Goal: Transaction & Acquisition: Purchase product/service

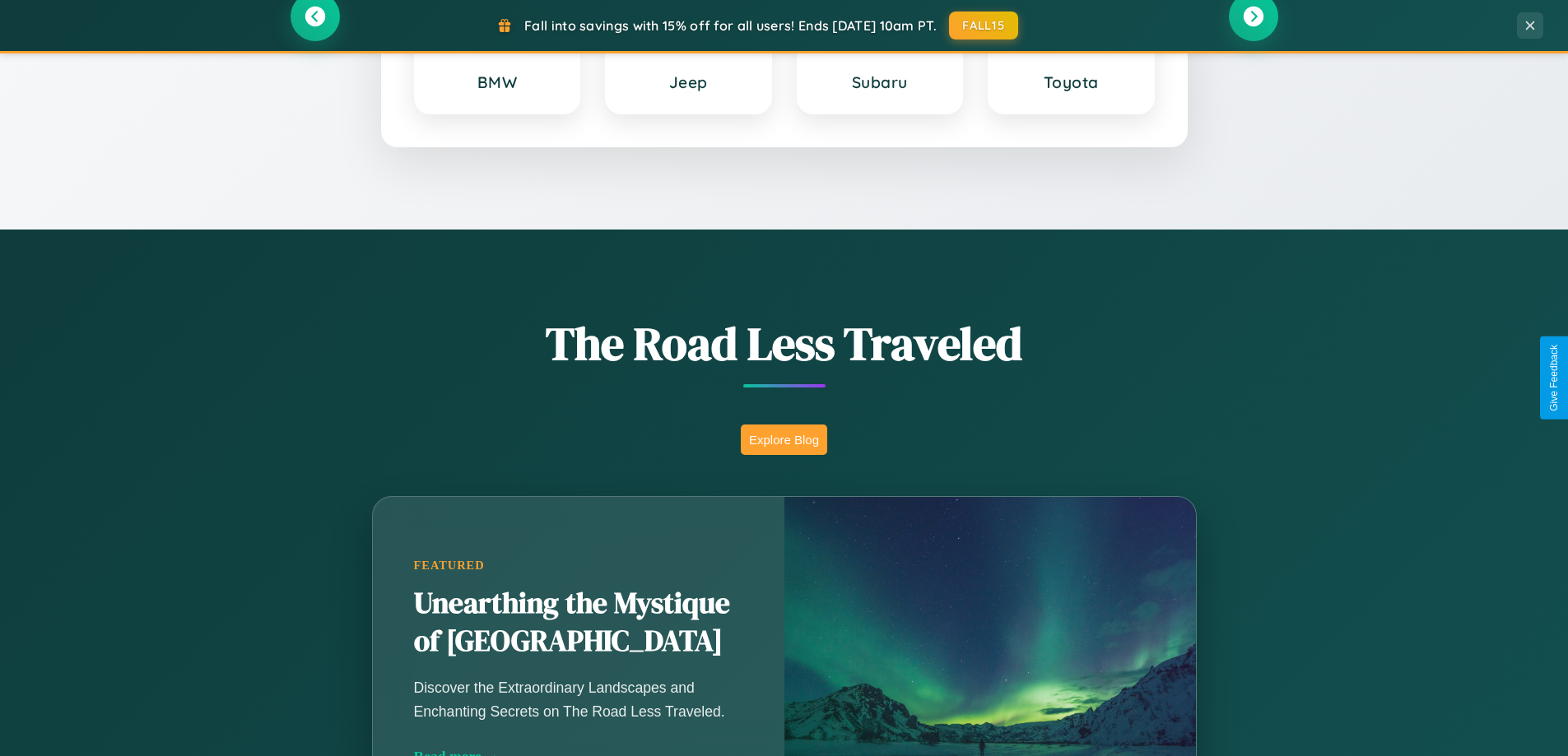
scroll to position [1132, 0]
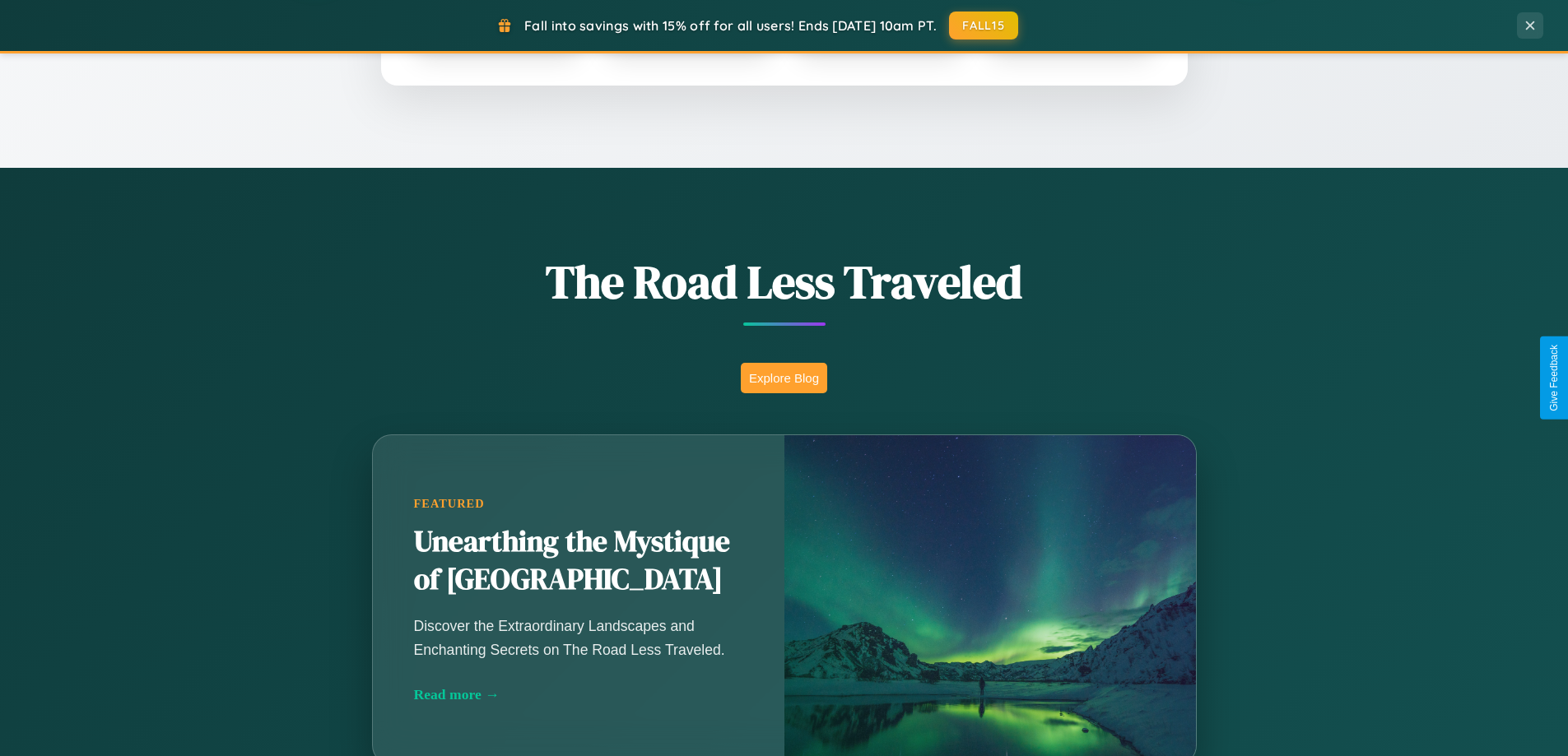
click at [784, 378] on button "Explore Blog" at bounding box center [784, 378] width 86 height 30
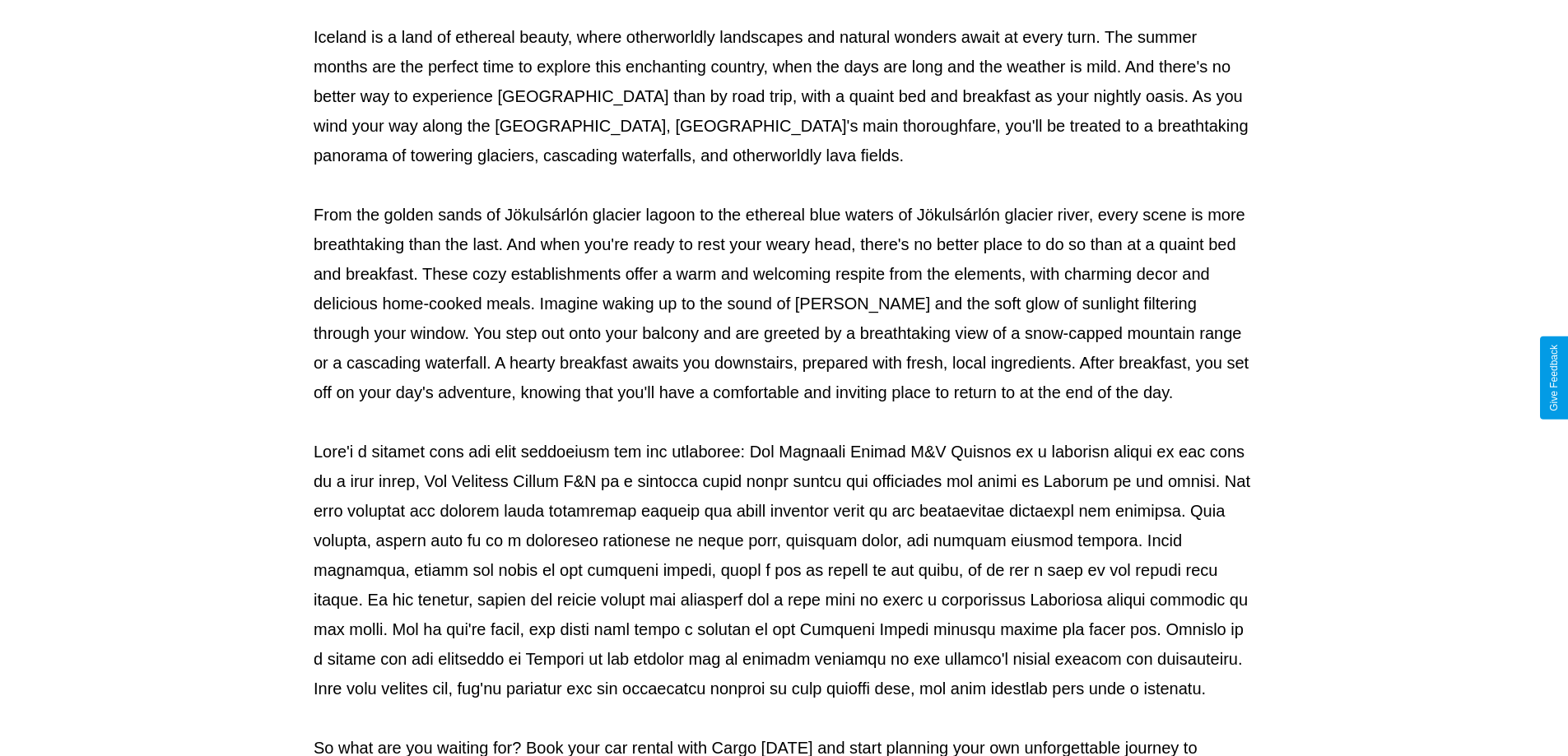
scroll to position [532, 0]
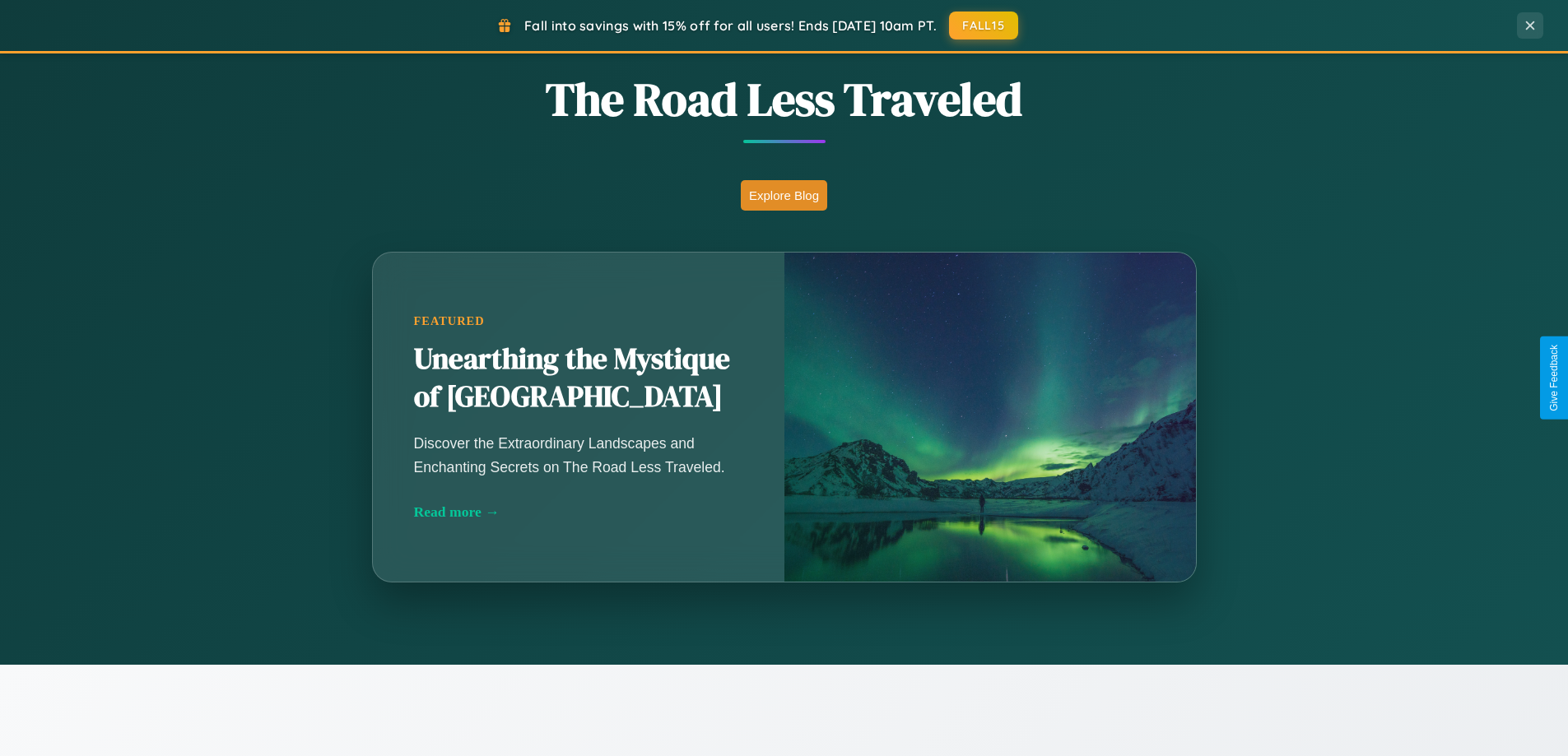
scroll to position [1132, 0]
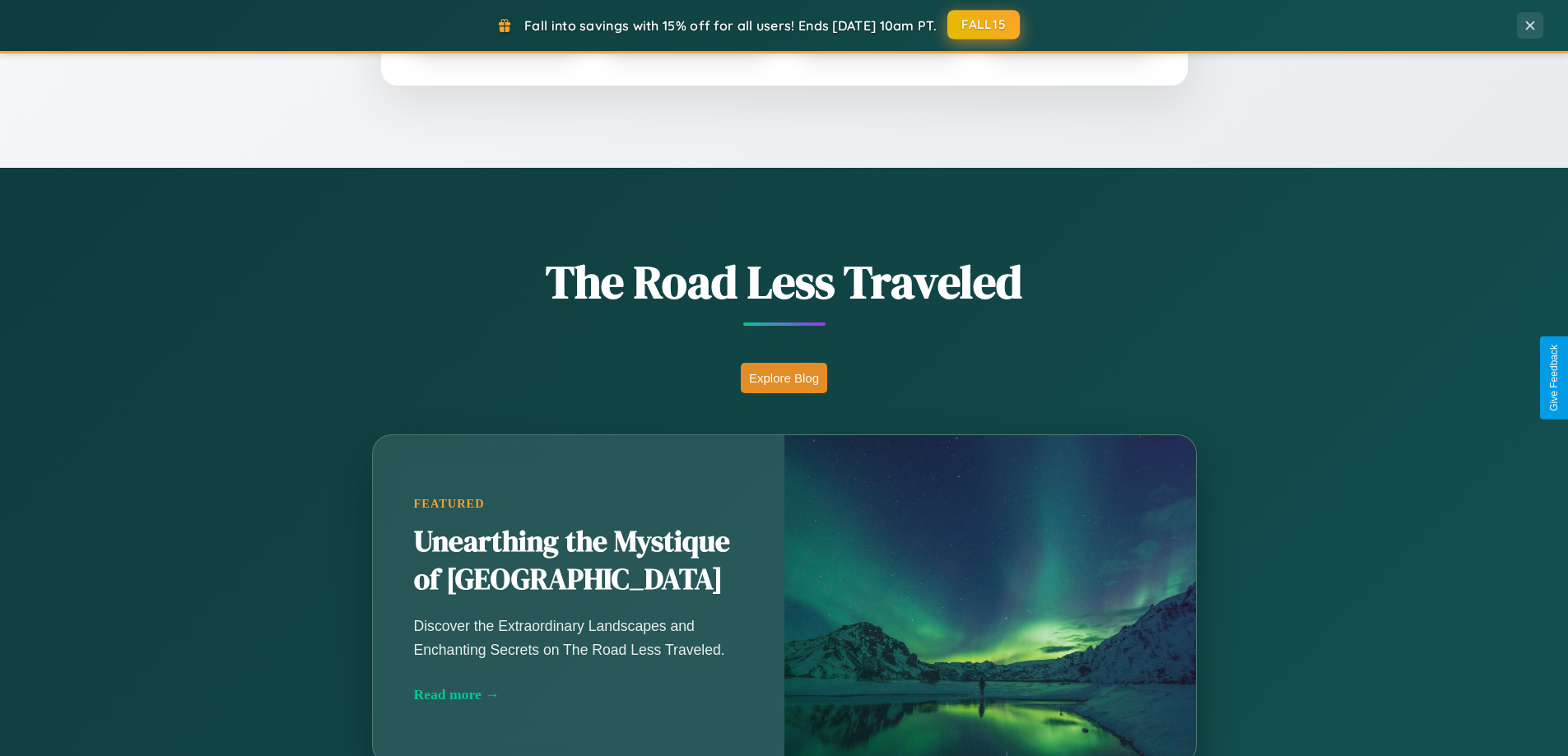
click at [985, 24] on button "FALL15" at bounding box center [983, 25] width 72 height 30
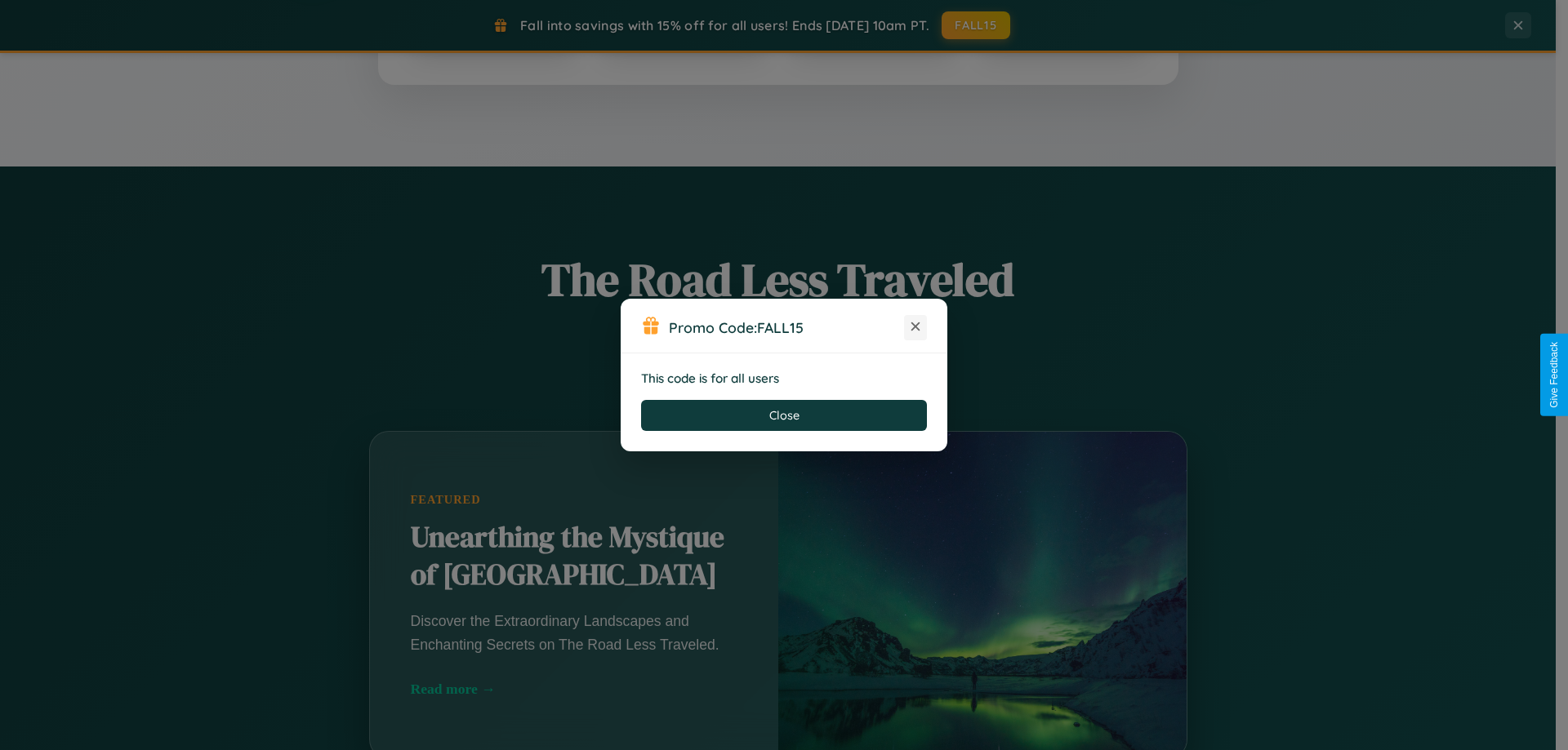
click at [915, 327] on icon at bounding box center [915, 327] width 17 height 17
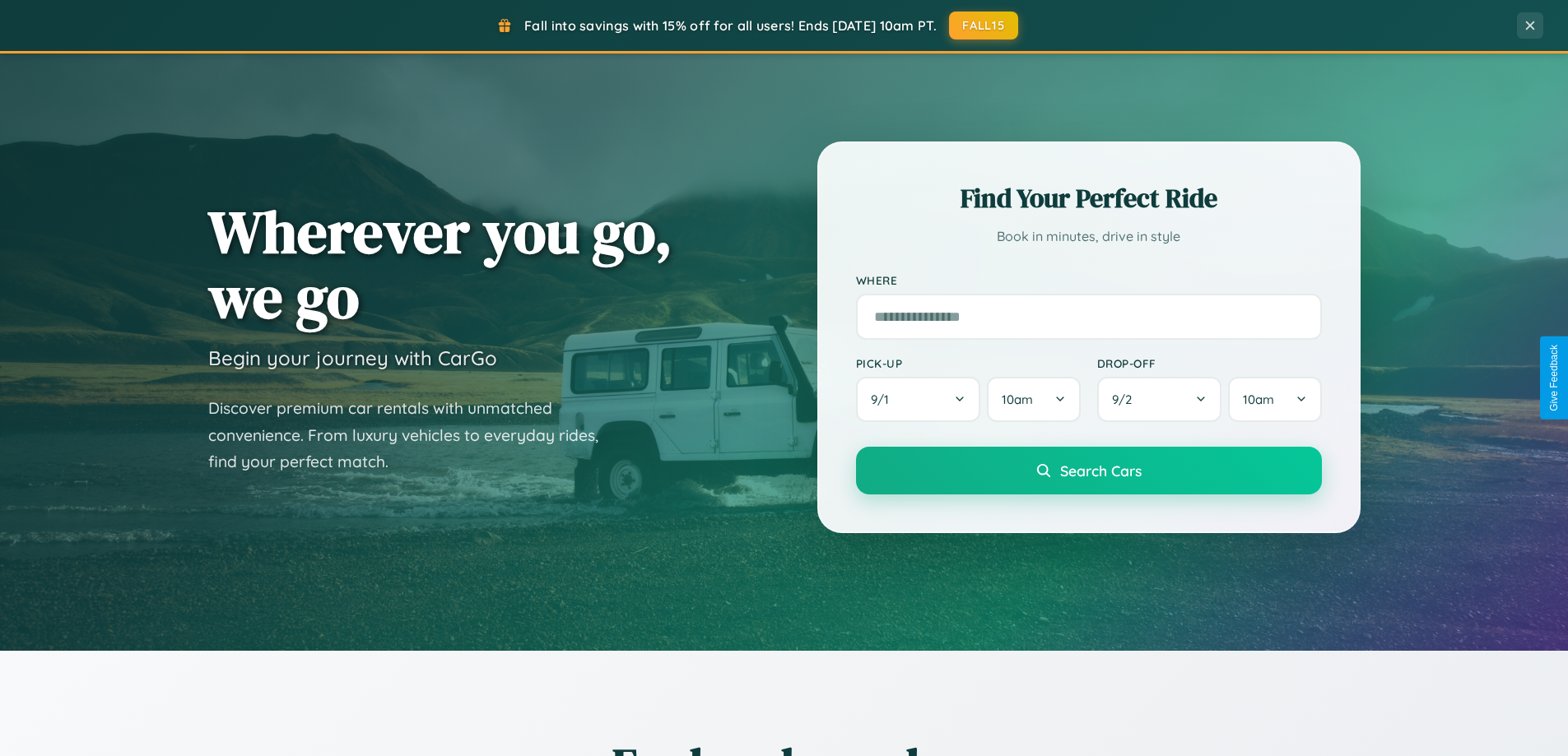
scroll to position [0, 0]
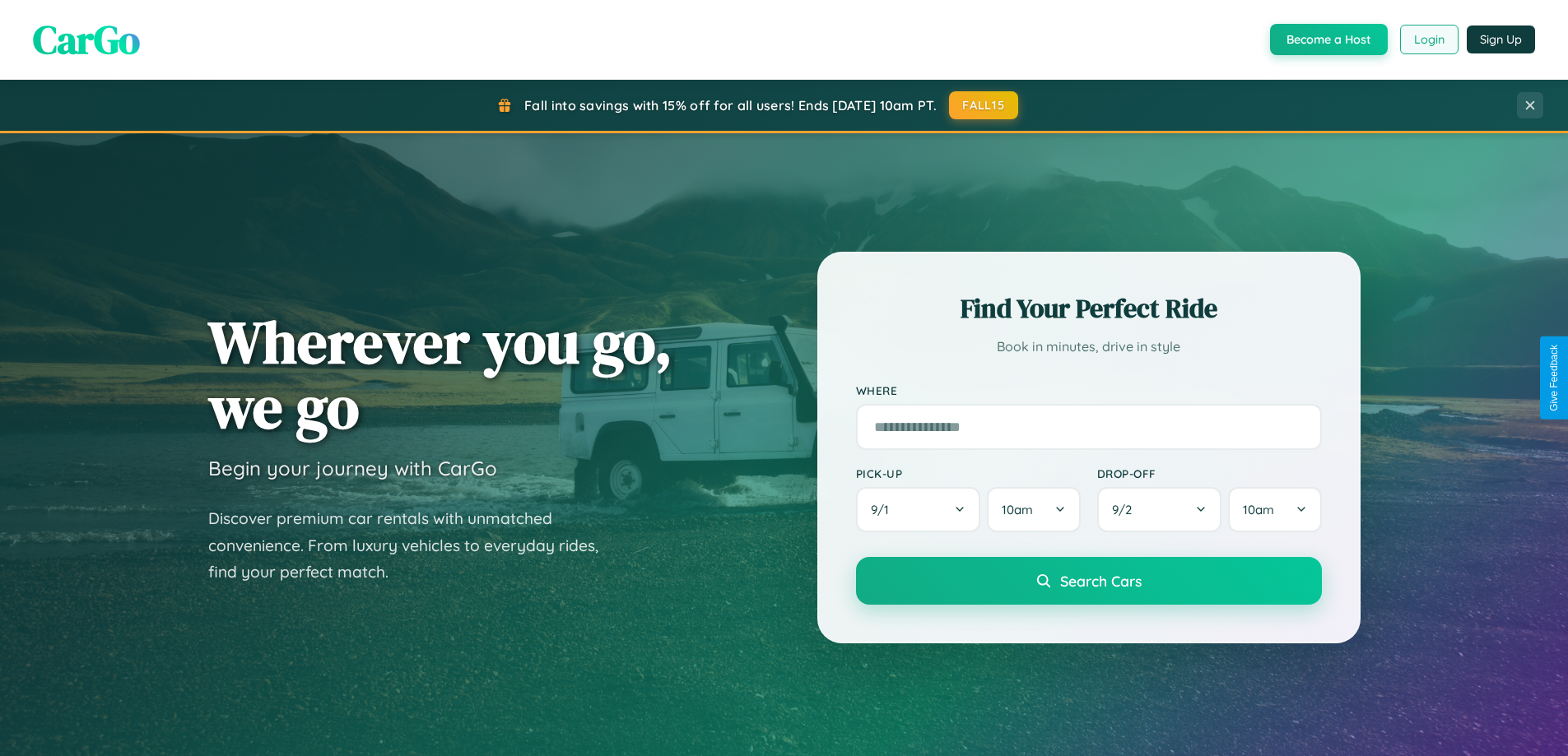
click at [1428, 39] on button "Login" at bounding box center [1429, 39] width 58 height 30
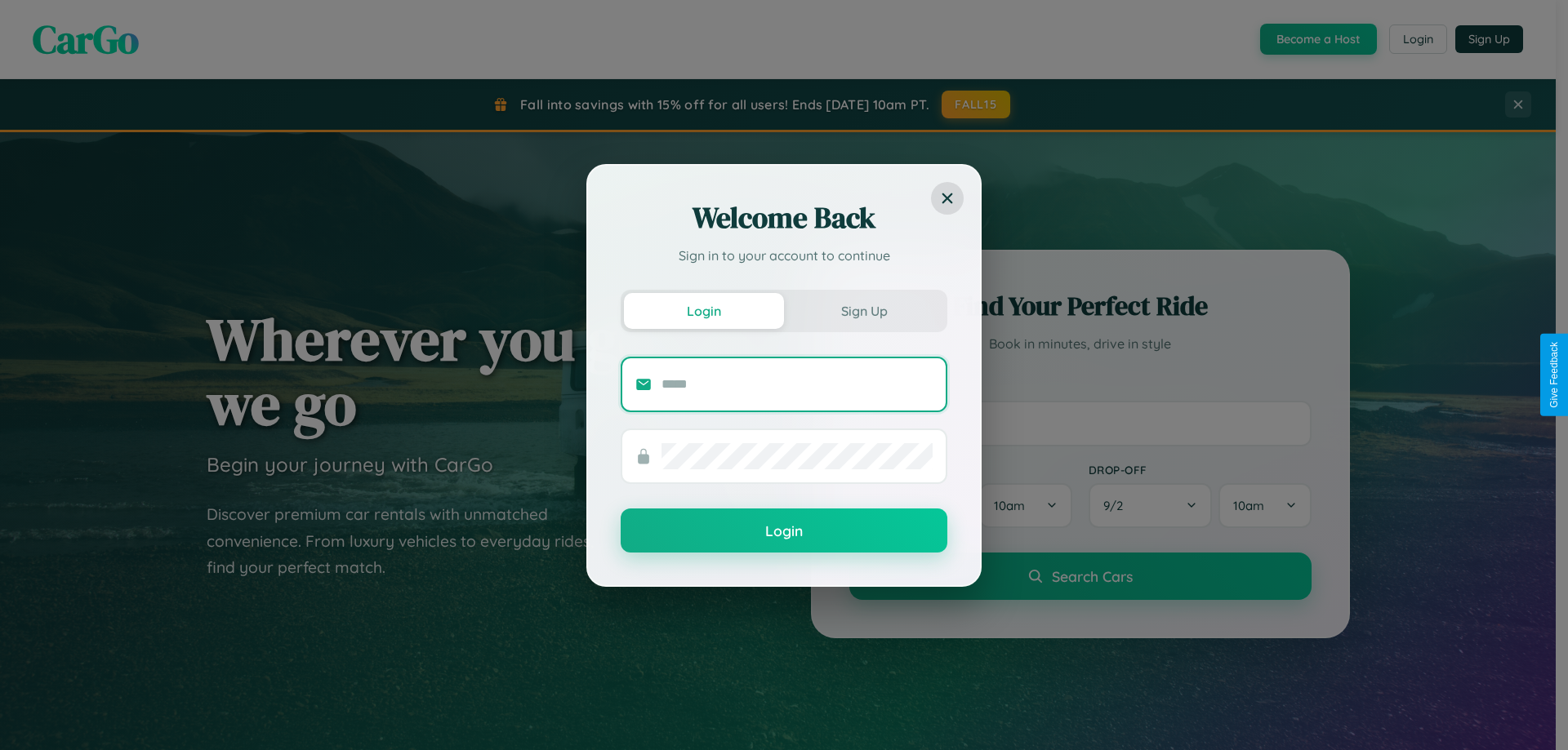
click at [797, 384] on input "text" at bounding box center [797, 385] width 271 height 26
type input "**********"
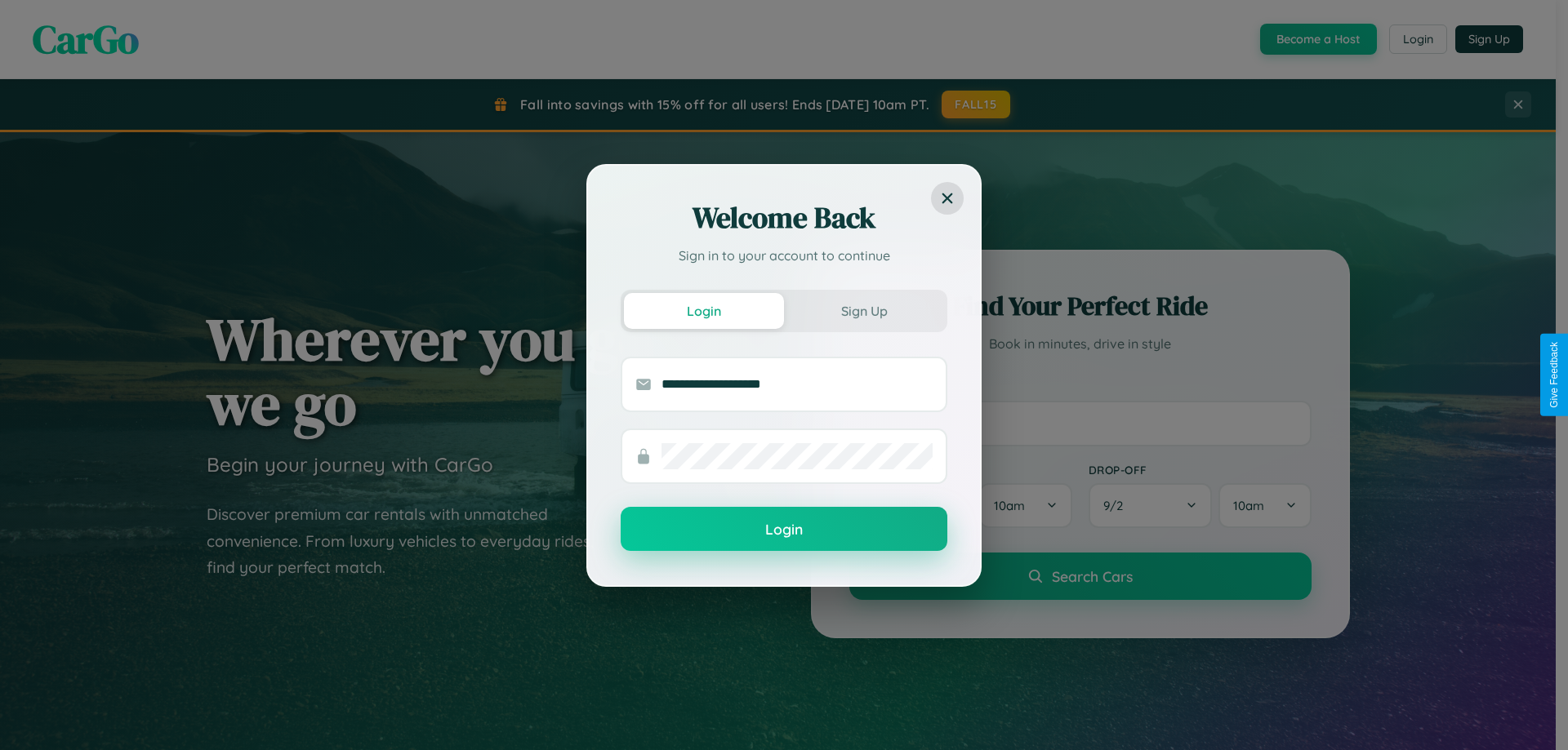
click at [784, 530] on button "Login" at bounding box center [784, 528] width 326 height 44
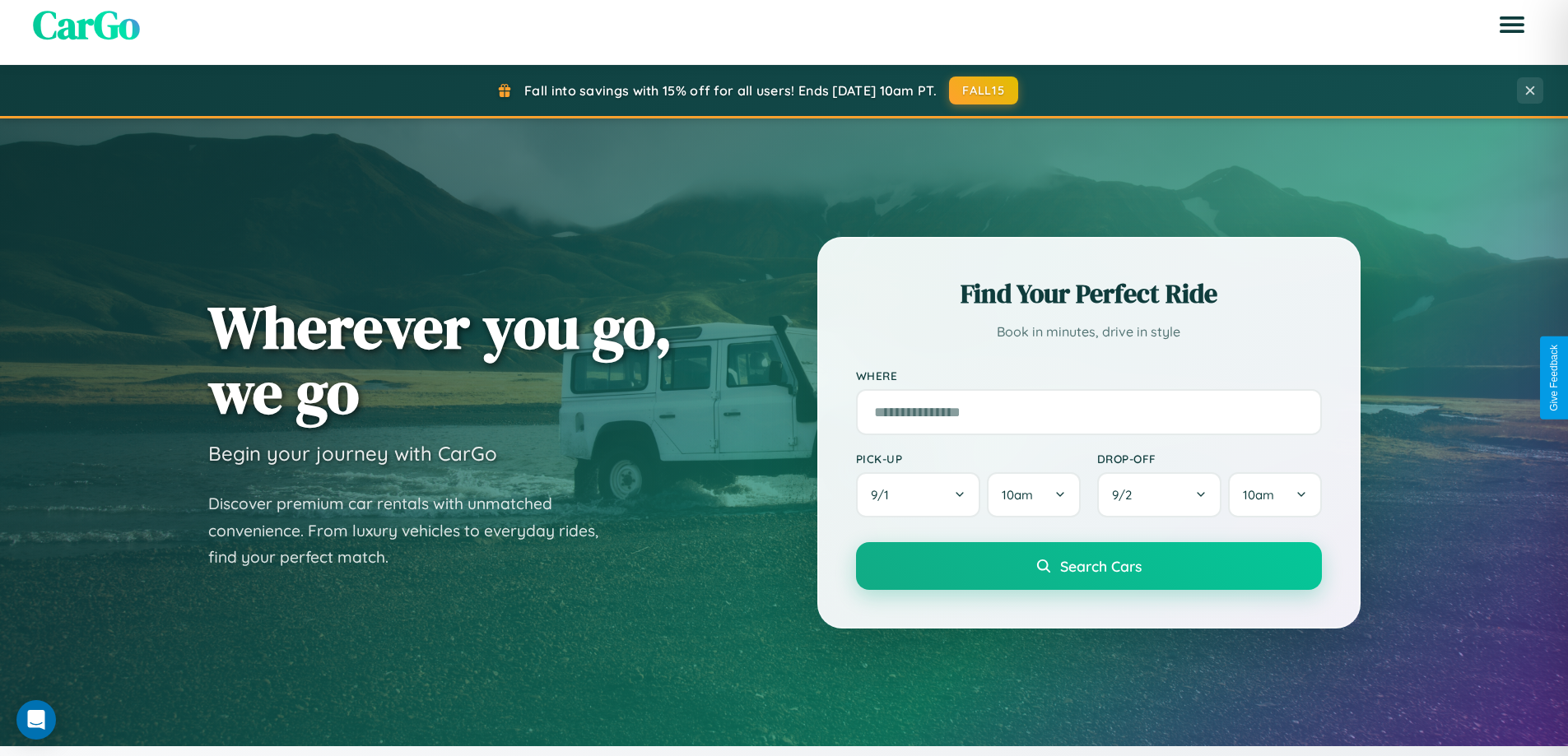
scroll to position [709, 0]
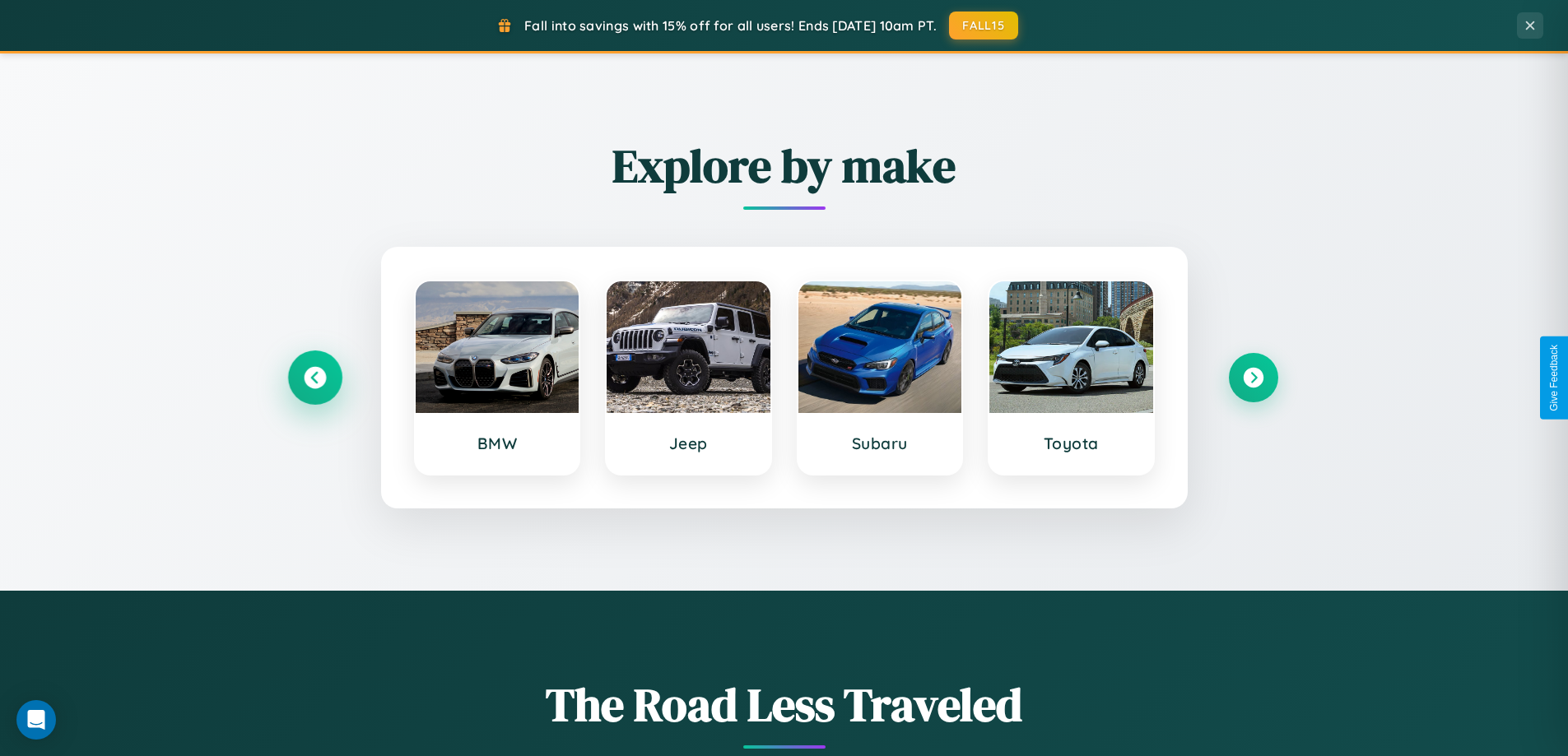
click at [315, 378] on icon at bounding box center [315, 378] width 23 height 23
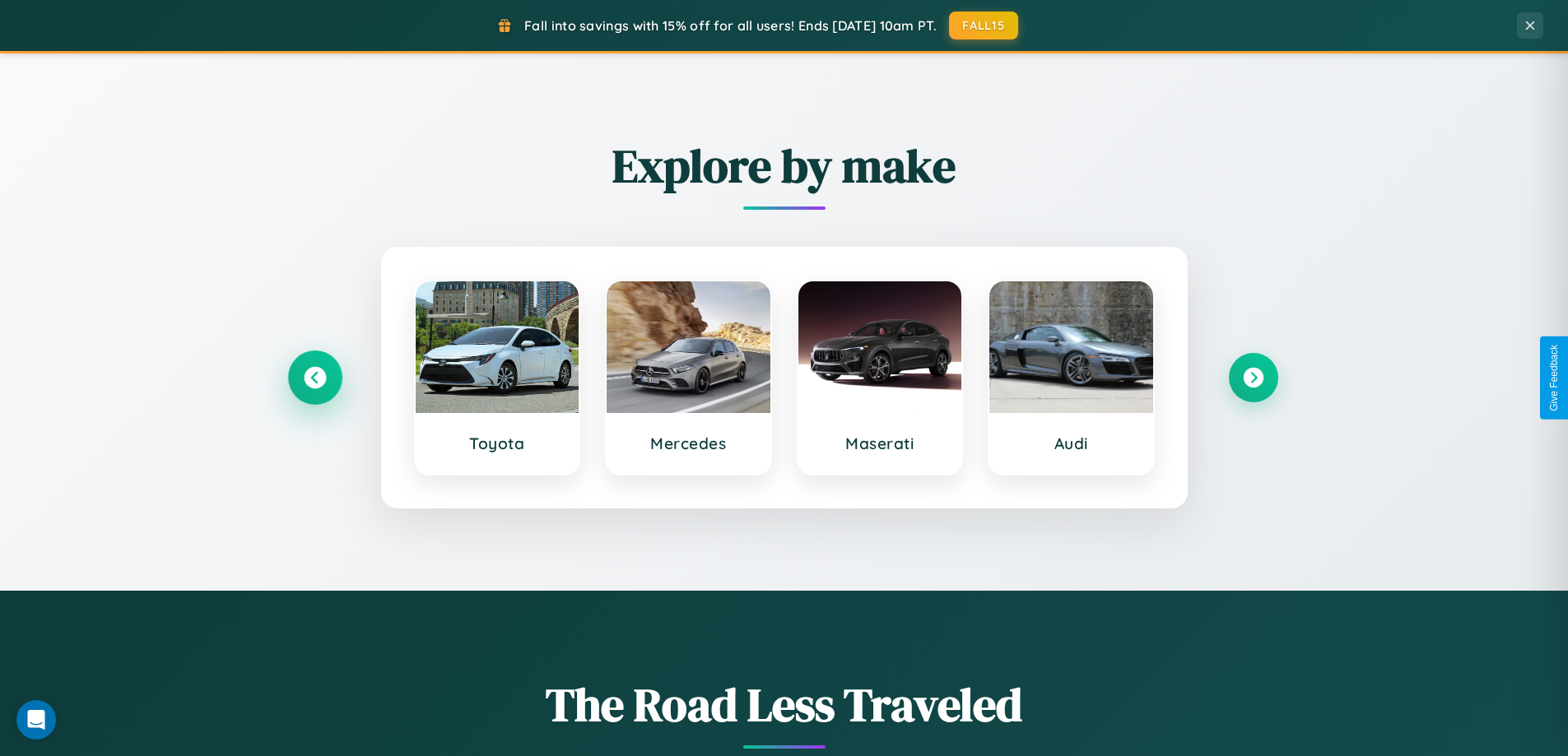
click at [315, 378] on icon at bounding box center [315, 378] width 23 height 23
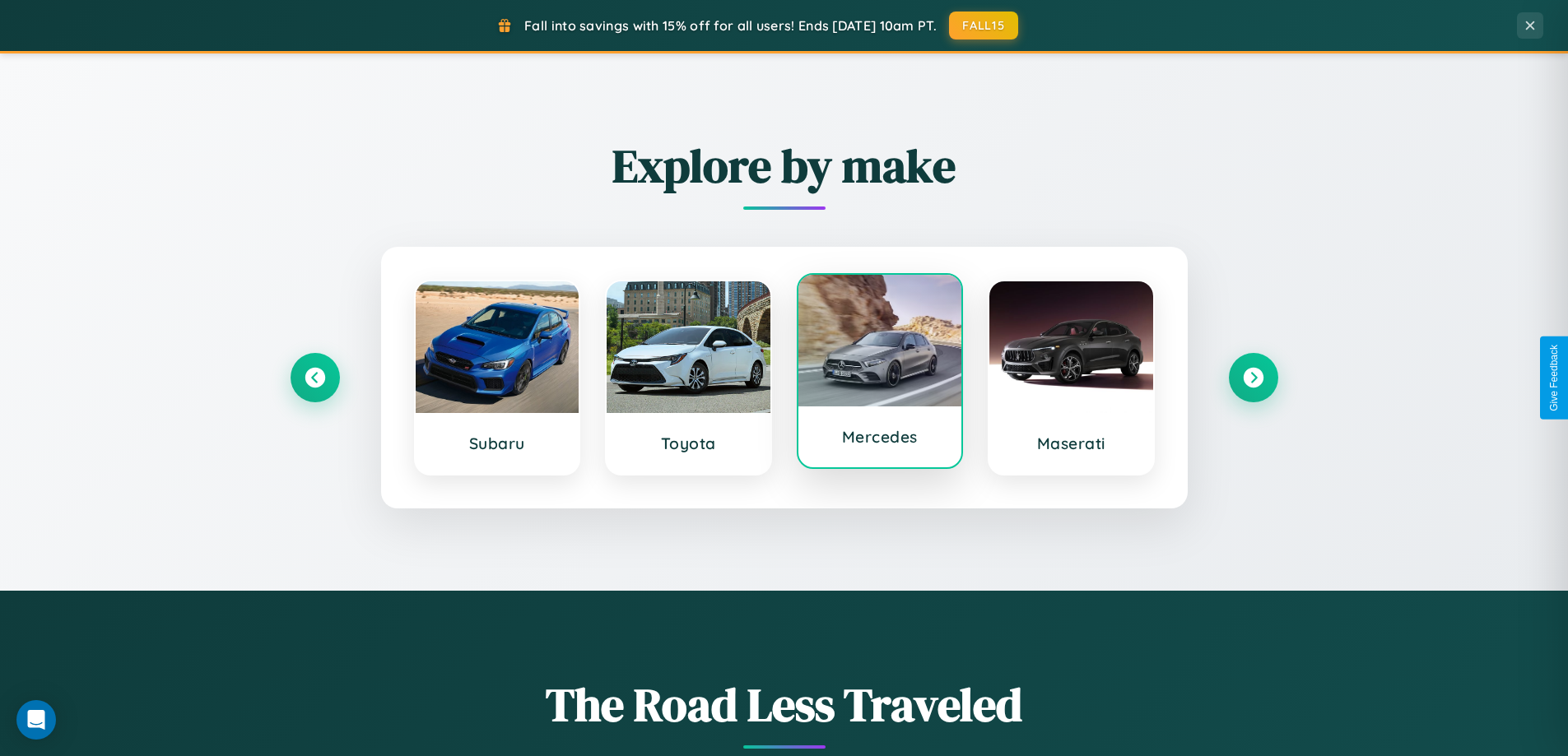
click at [879, 371] on div at bounding box center [880, 341] width 163 height 131
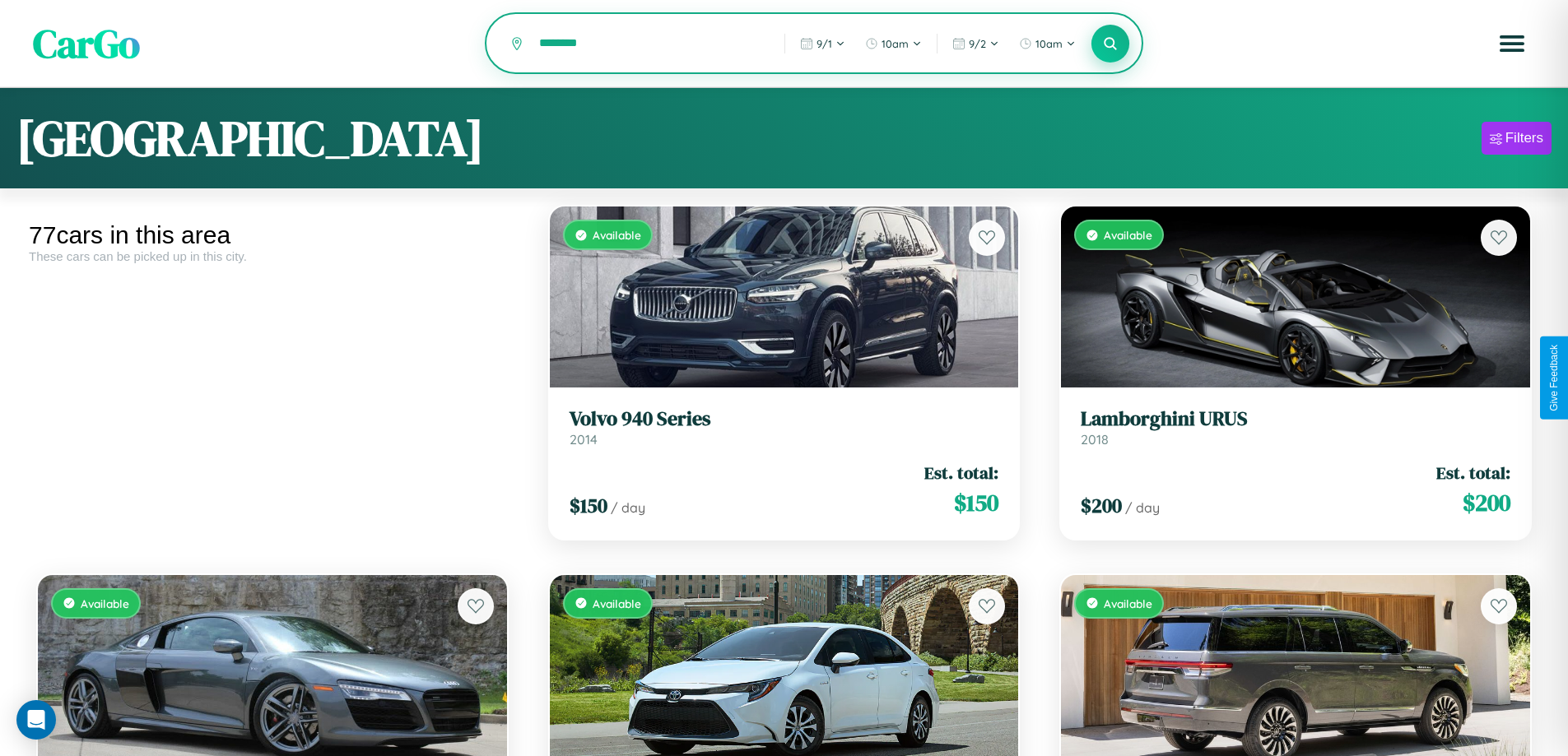
type input "********"
click at [1110, 44] on icon at bounding box center [1110, 43] width 16 height 16
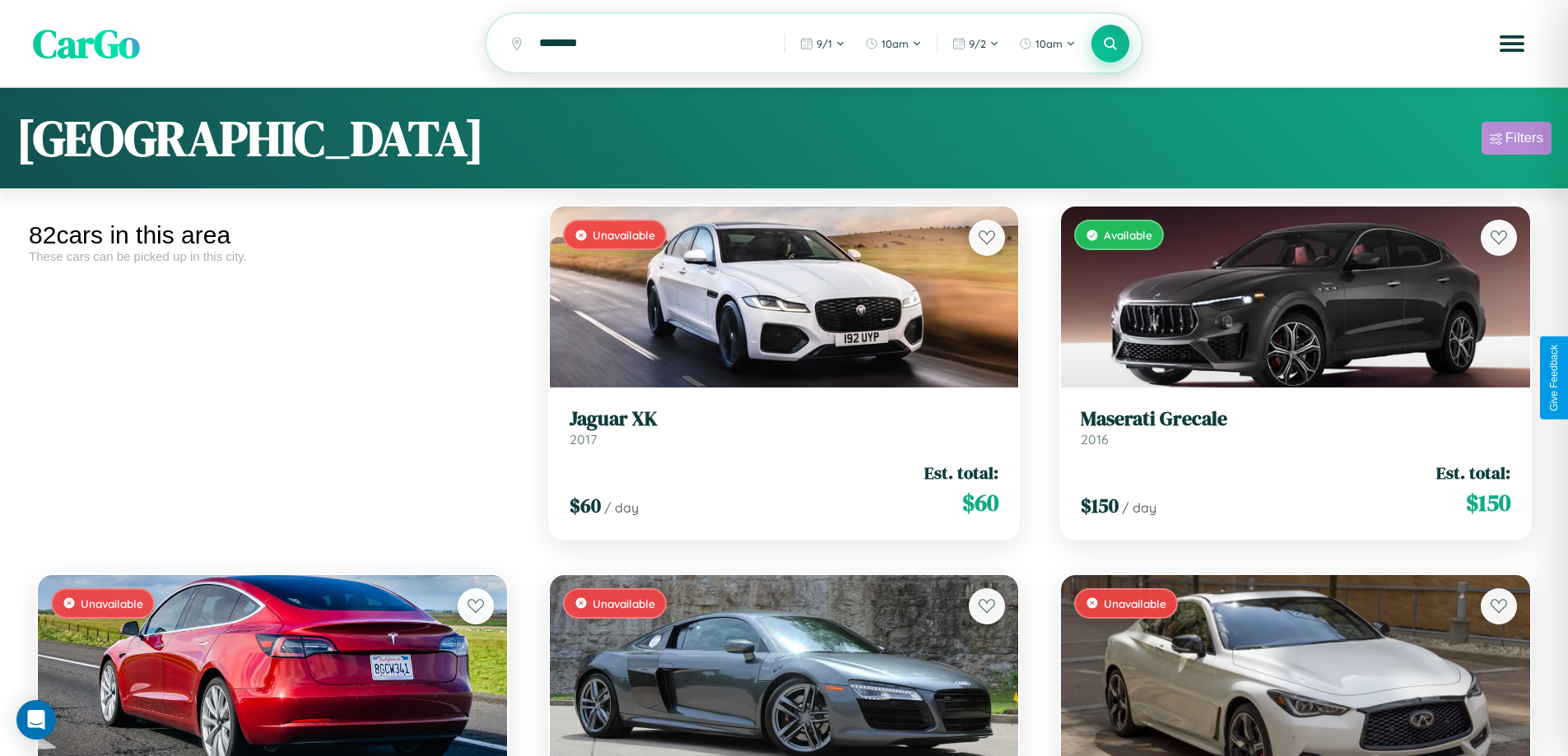
click at [1516, 141] on div "Filters" at bounding box center [1524, 138] width 38 height 17
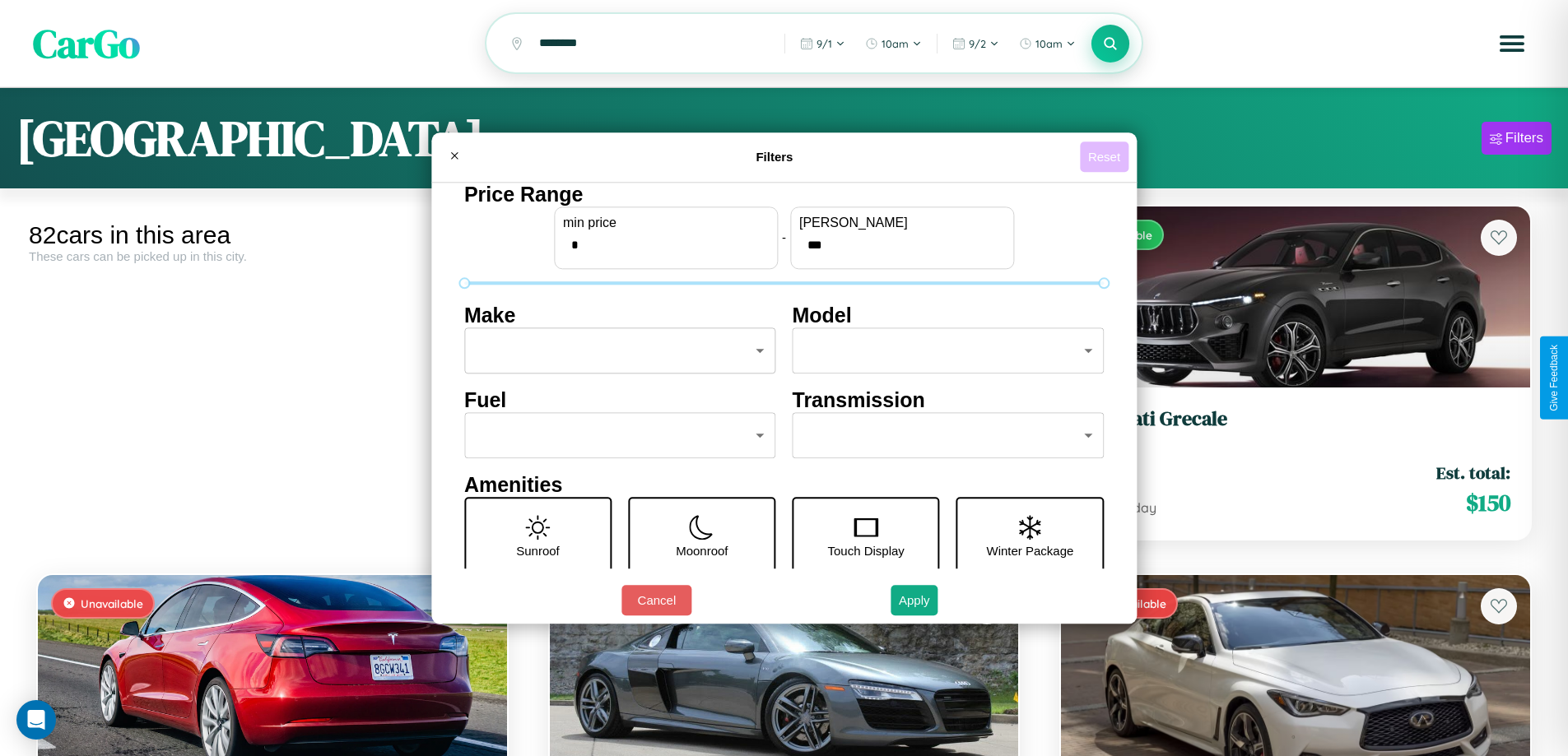
click at [1106, 156] on button "Reset" at bounding box center [1104, 157] width 49 height 30
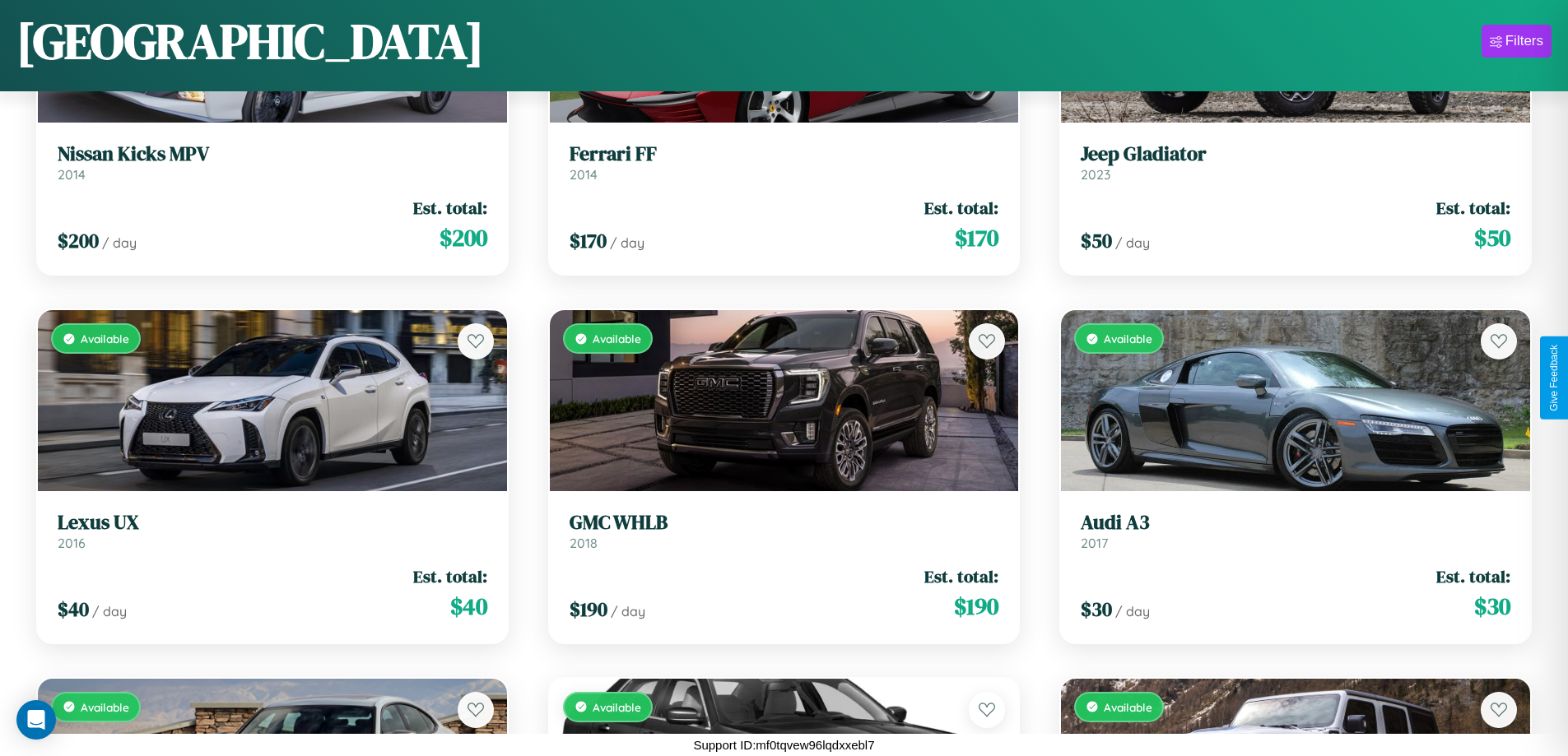
scroll to position [5757, 0]
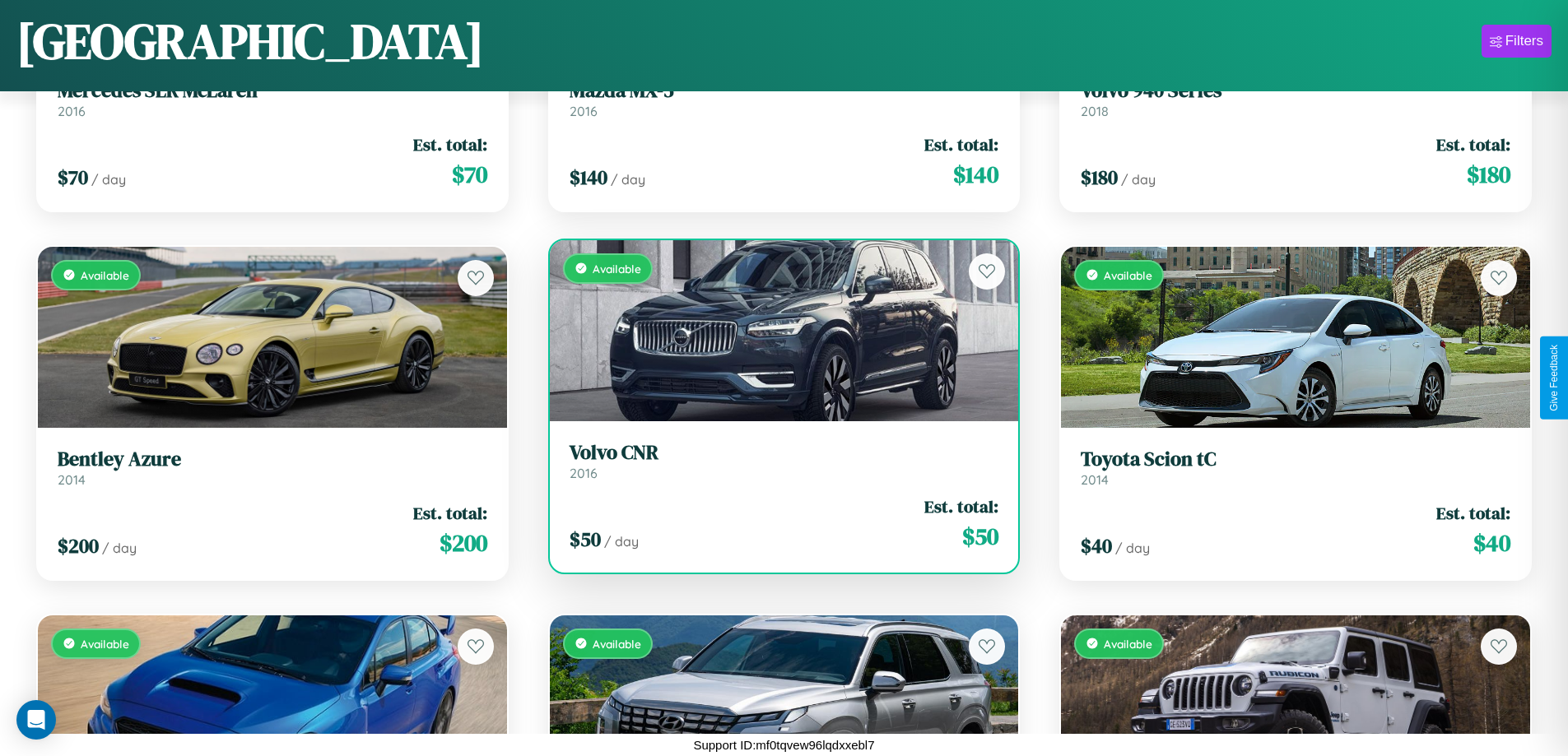
click at [777, 461] on h3 "Volvo CNR" at bounding box center [784, 453] width 429 height 23
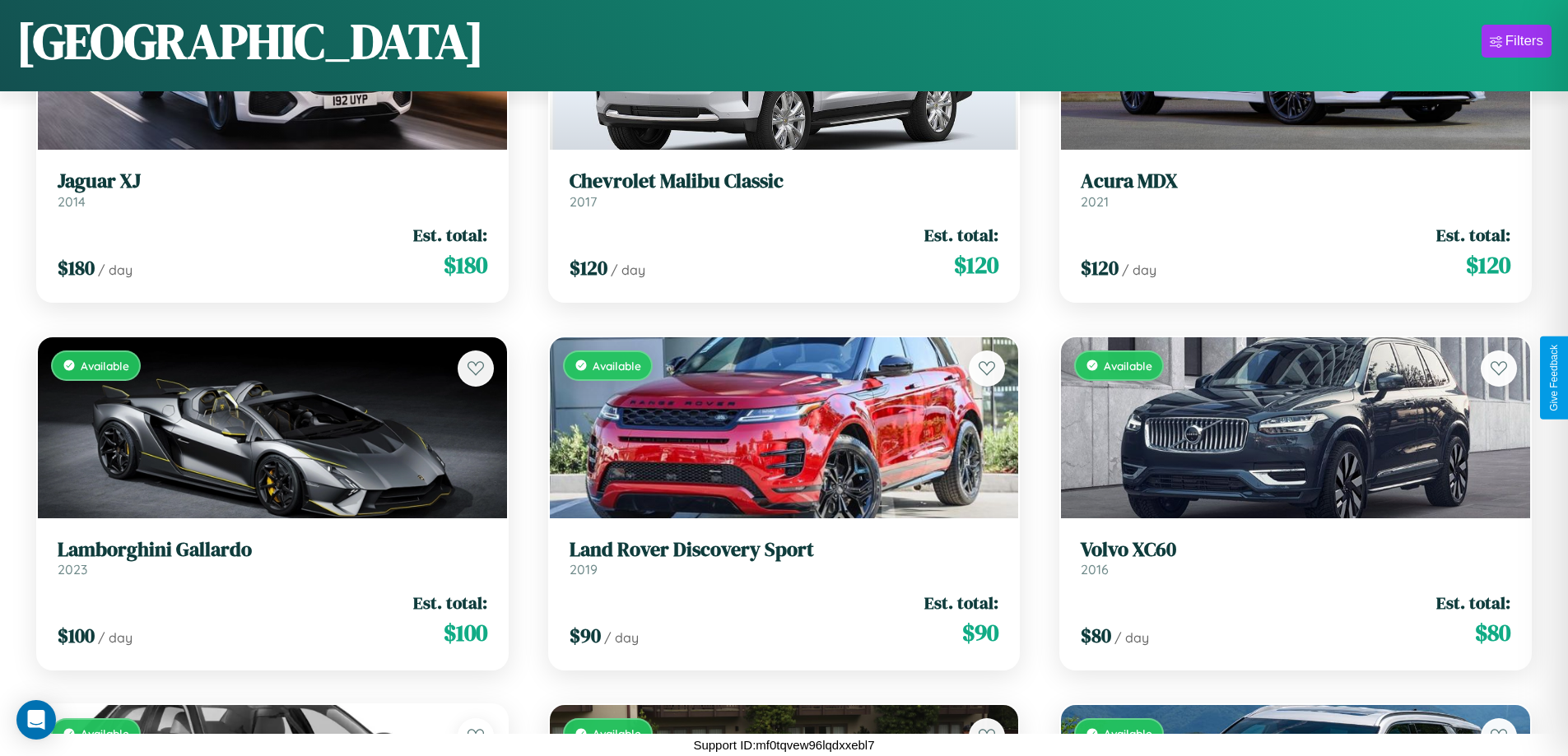
scroll to position [7968, 0]
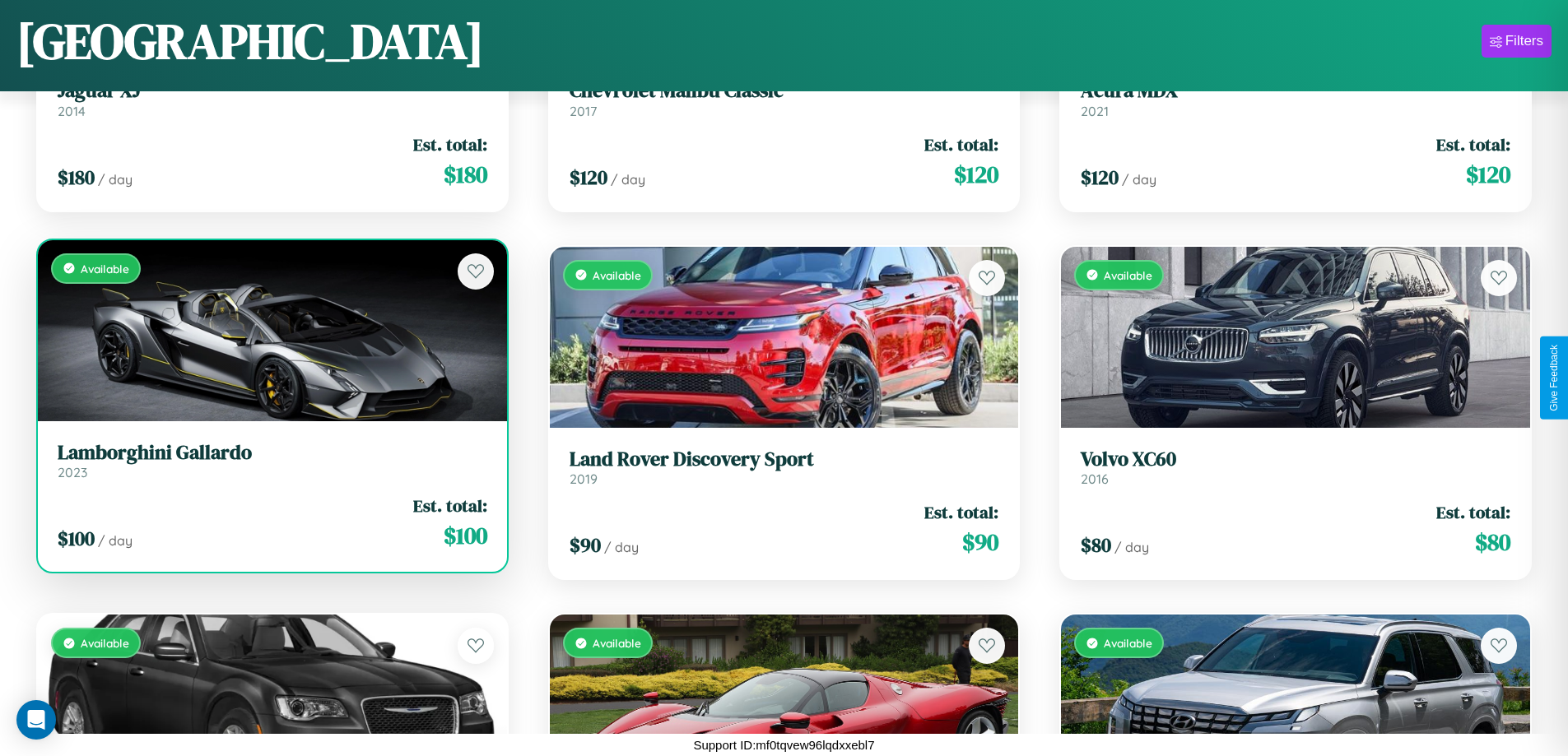
click at [270, 460] on h3 "Lamborghini Gallardo" at bounding box center [272, 453] width 429 height 23
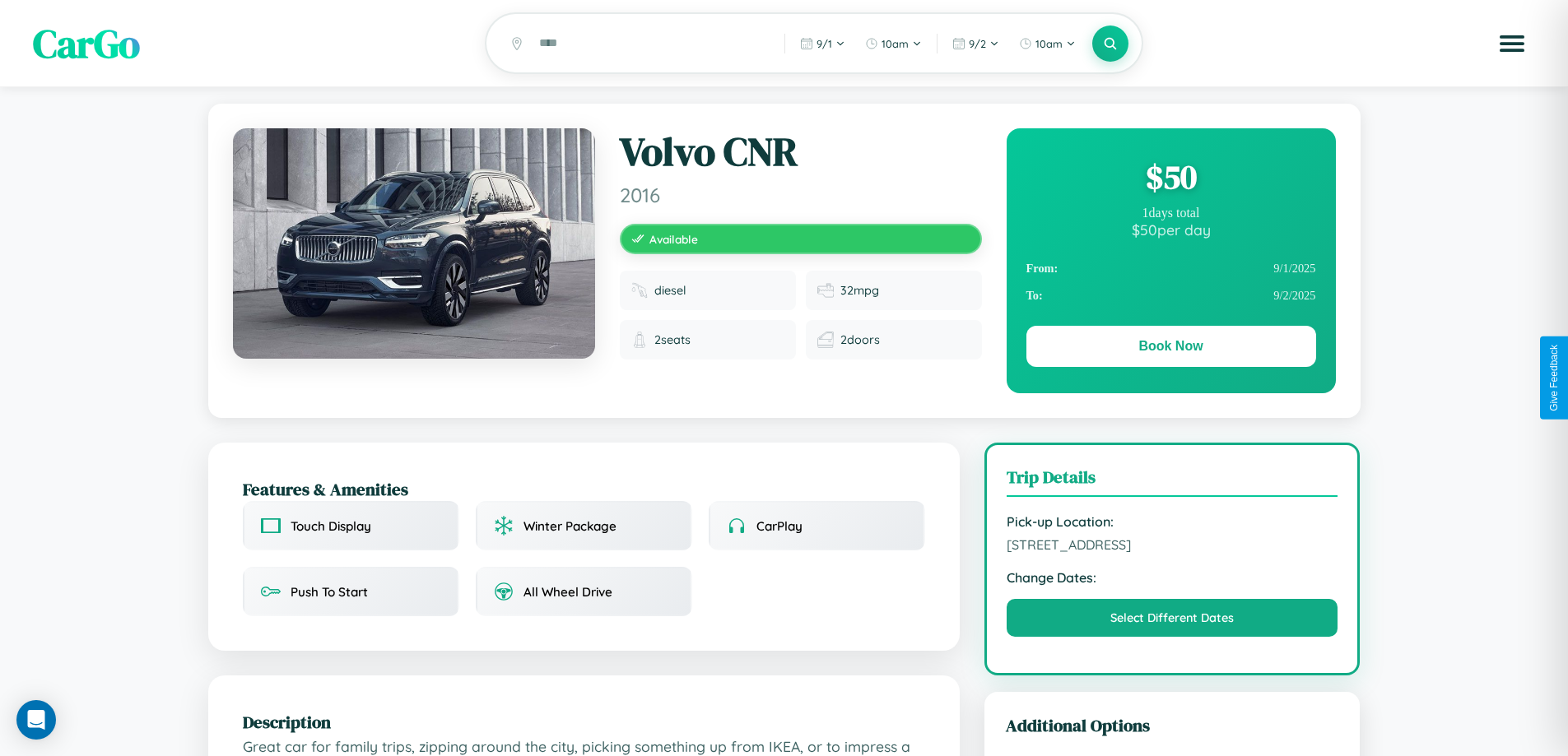
click at [1171, 179] on div "$ 50" at bounding box center [1171, 177] width 289 height 44
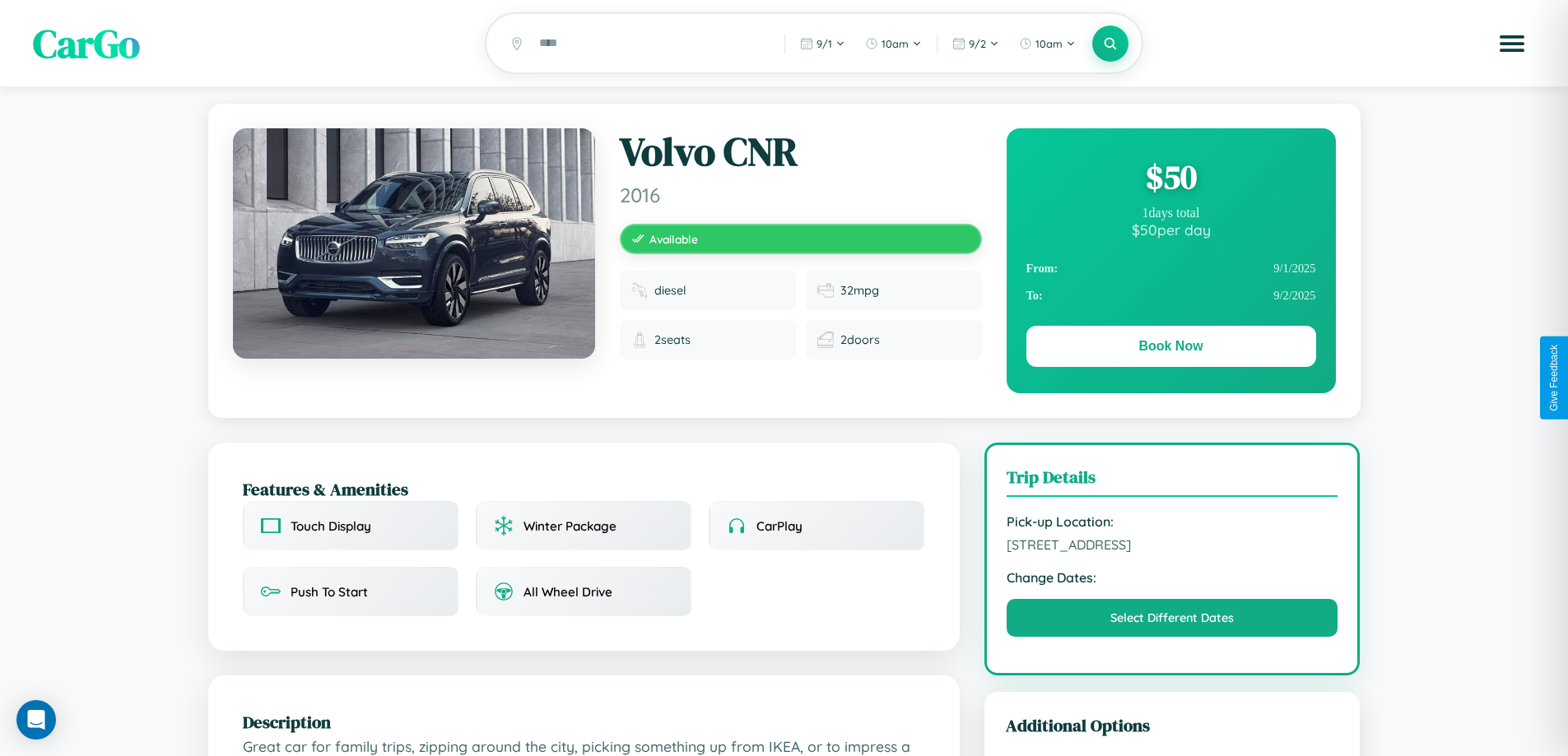
click at [1171, 179] on div "$ 50" at bounding box center [1171, 177] width 289 height 44
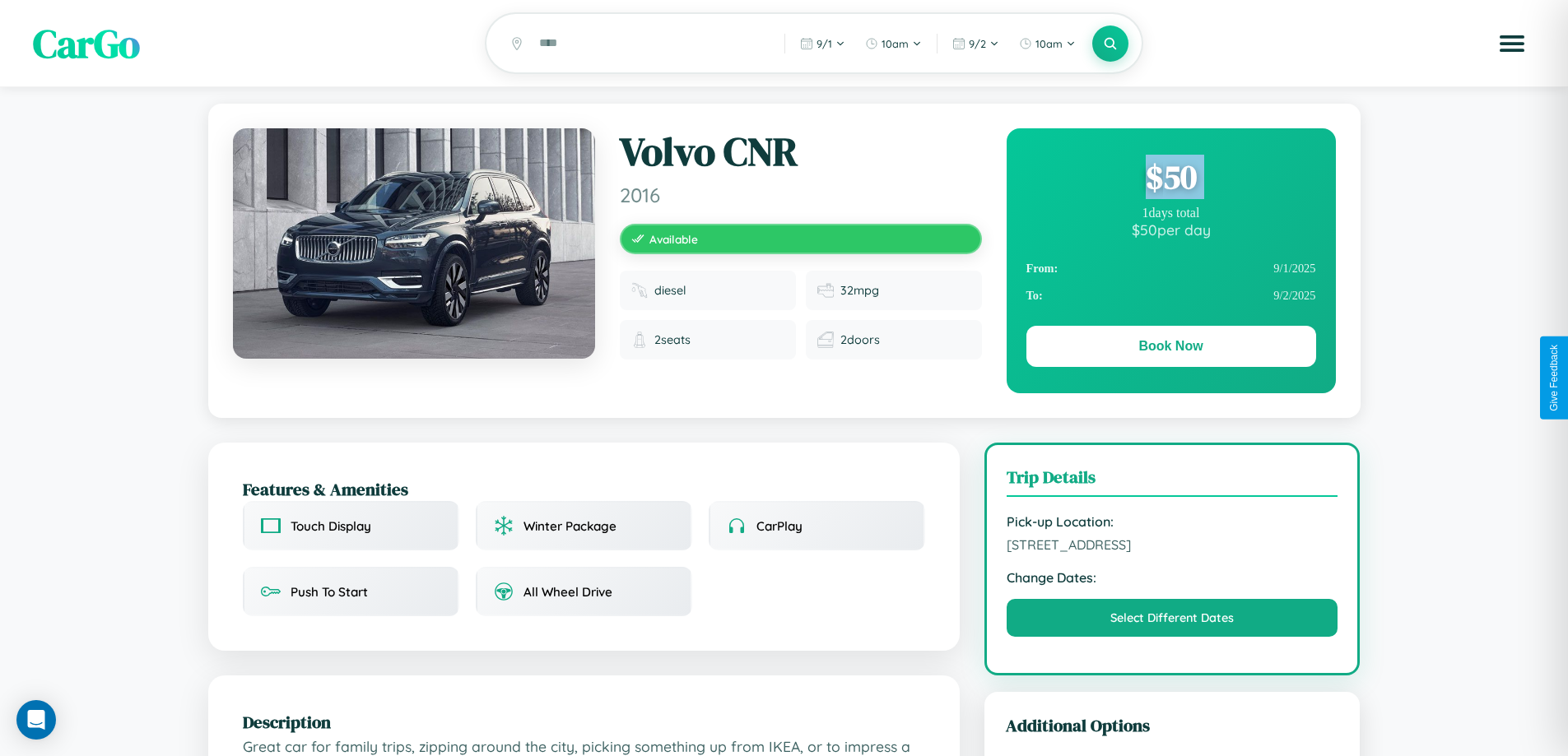
click at [1171, 179] on div "$ 50" at bounding box center [1171, 177] width 289 height 44
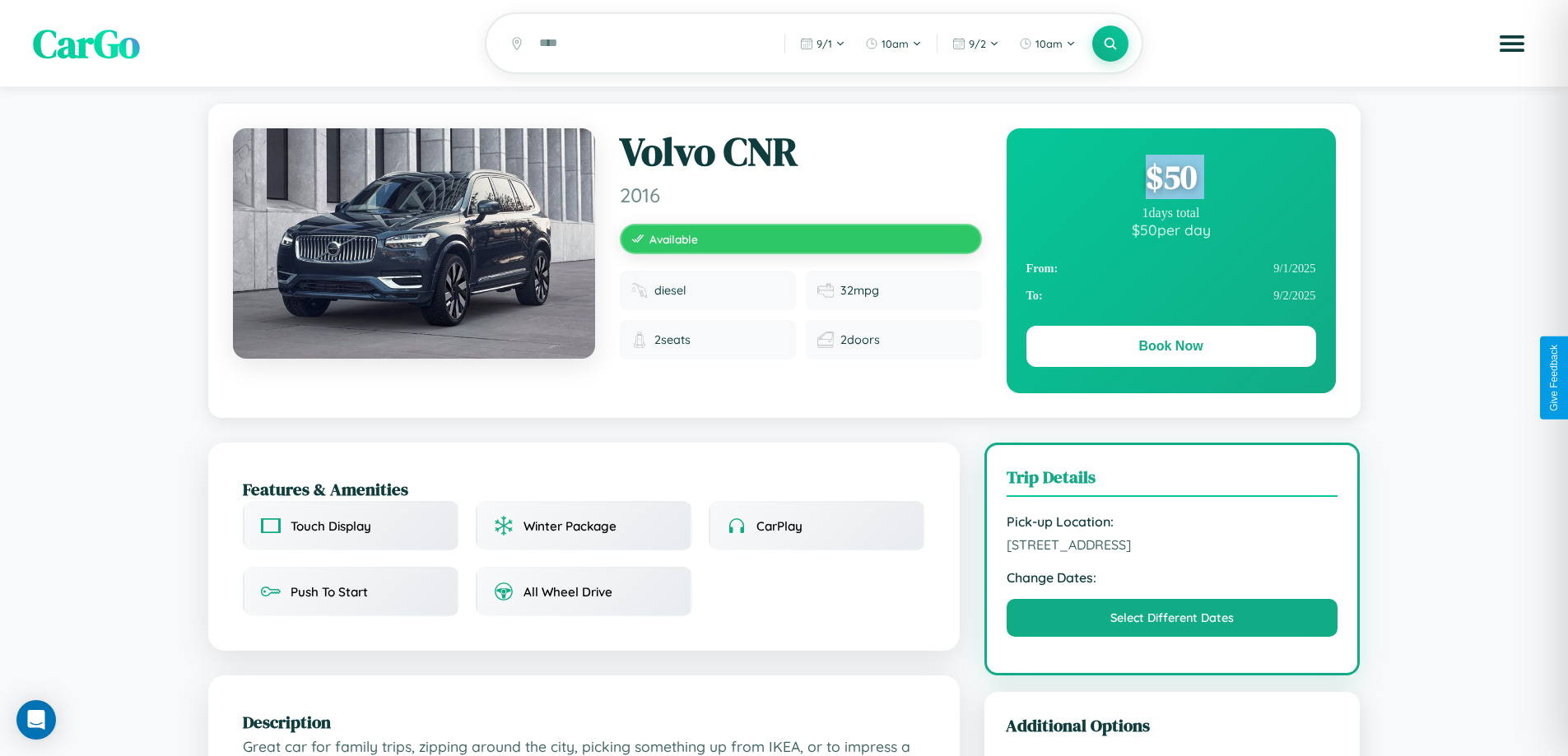
click at [1171, 179] on div "$ 50" at bounding box center [1171, 177] width 289 height 44
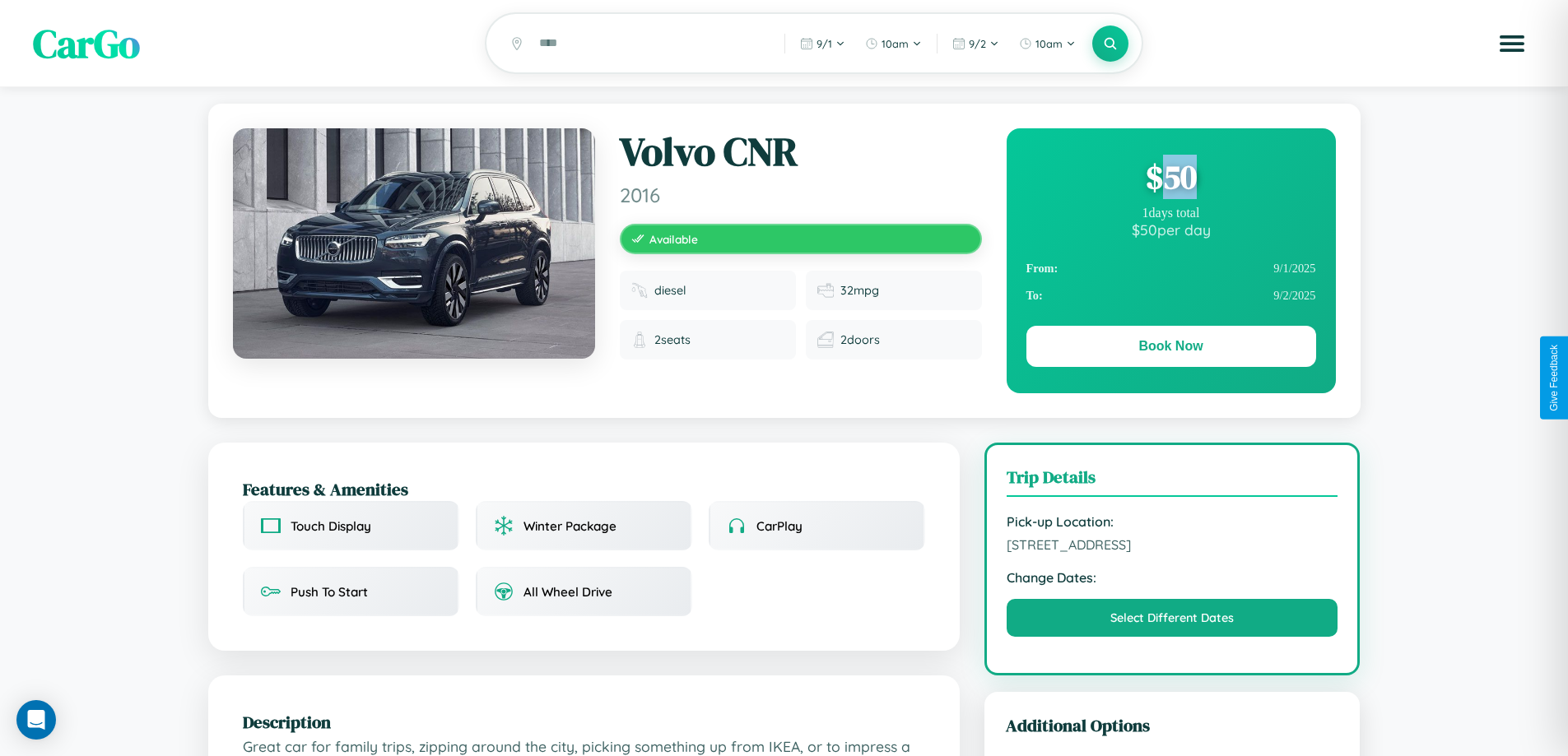
click at [1171, 179] on div "$ 50" at bounding box center [1171, 177] width 289 height 44
